Goal: Find specific page/section

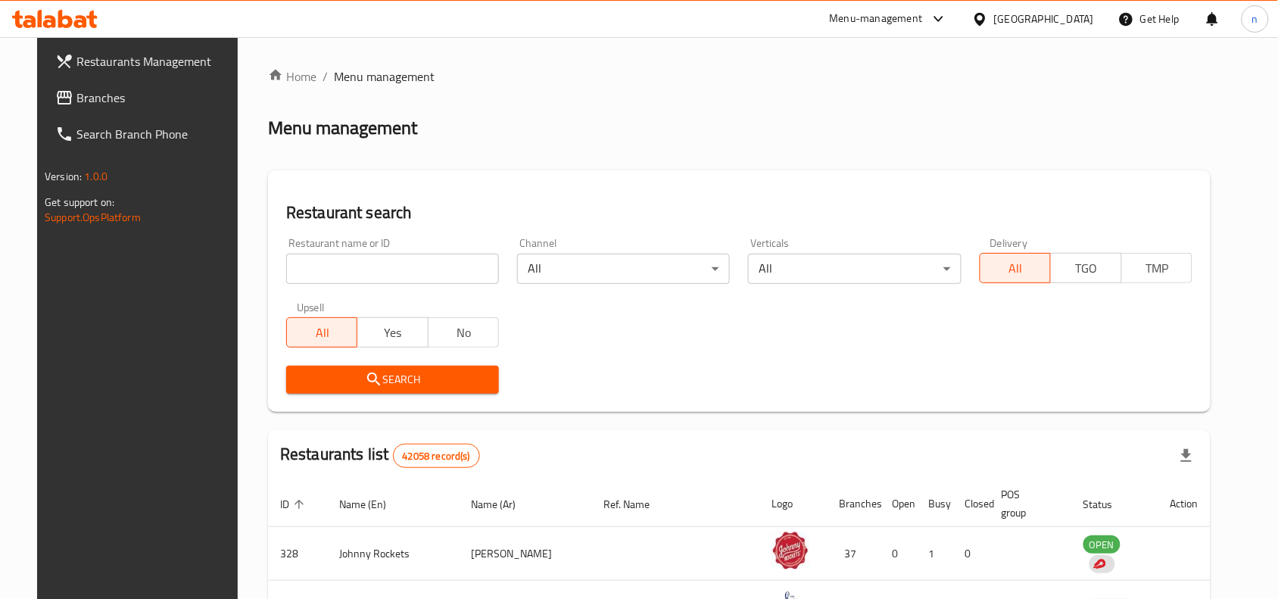
click at [110, 92] on span "Branches" at bounding box center [157, 98] width 162 height 18
click at [994, 20] on div at bounding box center [983, 19] width 22 height 17
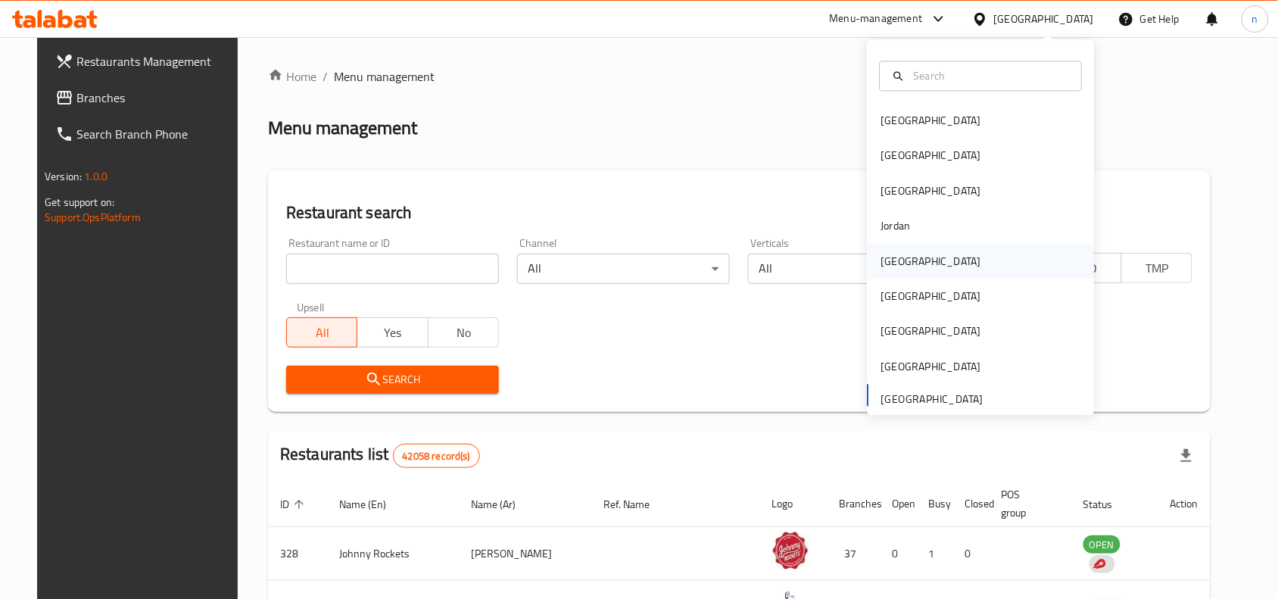
click at [903, 259] on div "Kuwait" at bounding box center [931, 261] width 124 height 35
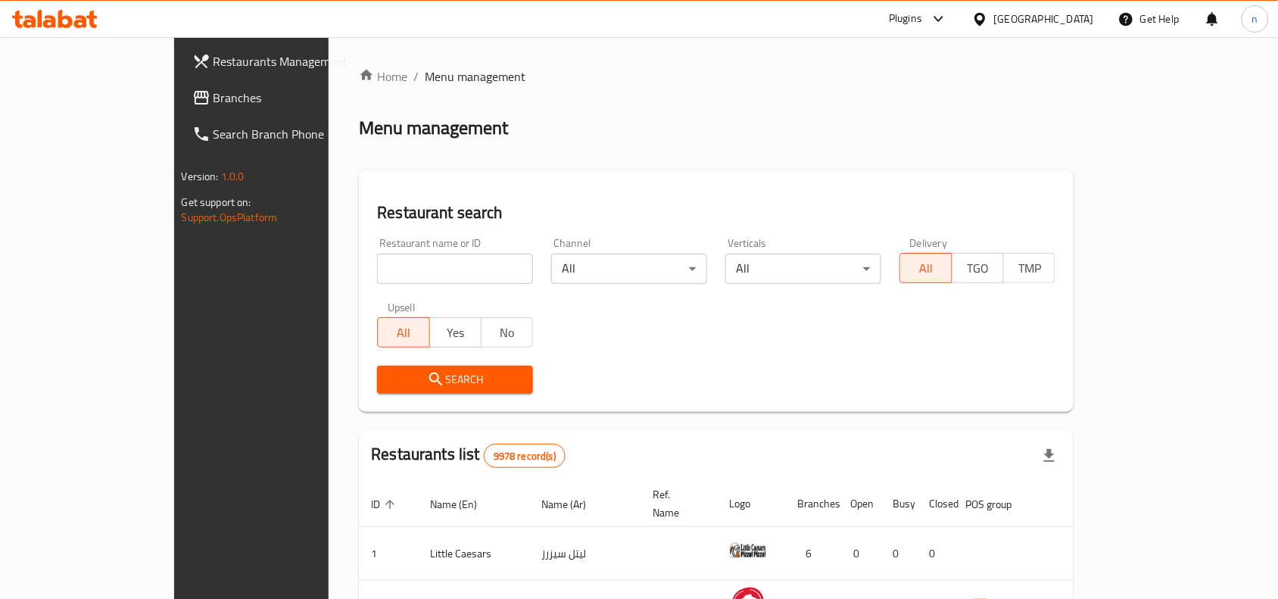
click at [213, 98] on span "Branches" at bounding box center [294, 98] width 162 height 18
